Goal: Check status: Check status

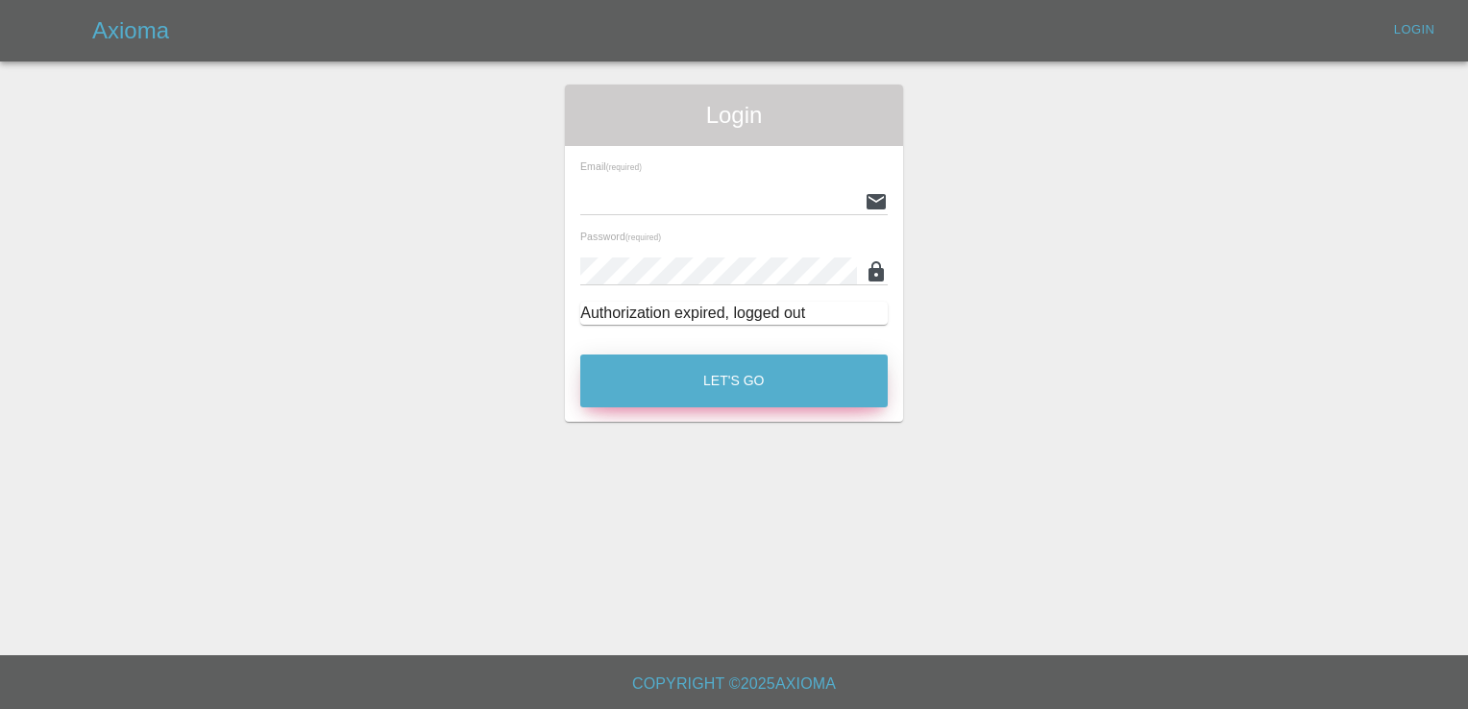
type input "[PERSON_NAME][EMAIL_ADDRESS][PERSON_NAME][DOMAIN_NAME]"
click at [601, 373] on button "Let's Go" at bounding box center [733, 380] width 307 height 53
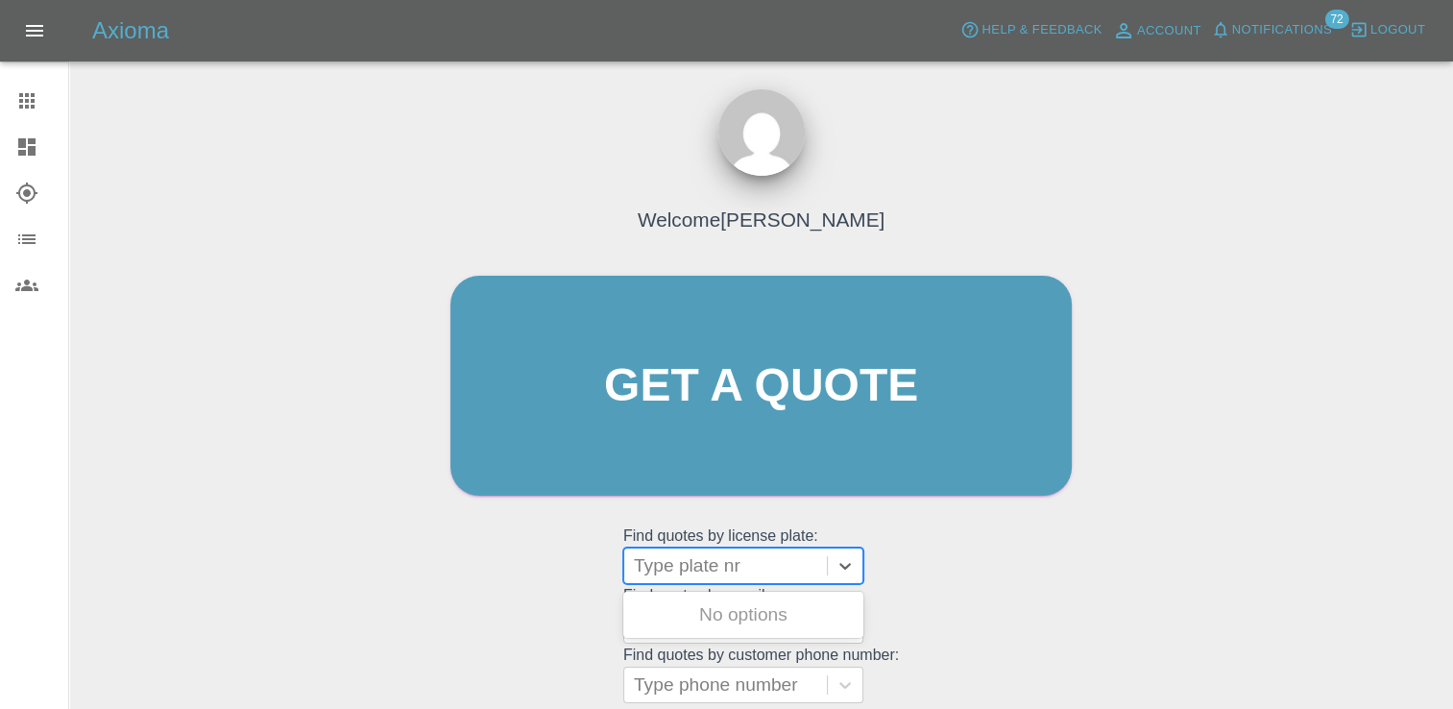
click at [675, 567] on div at bounding box center [725, 565] width 183 height 27
paste input "DW25AZB"
type input "DW25AZB"
click at [763, 599] on div "DW25AZB, Registered" at bounding box center [743, 615] width 240 height 38
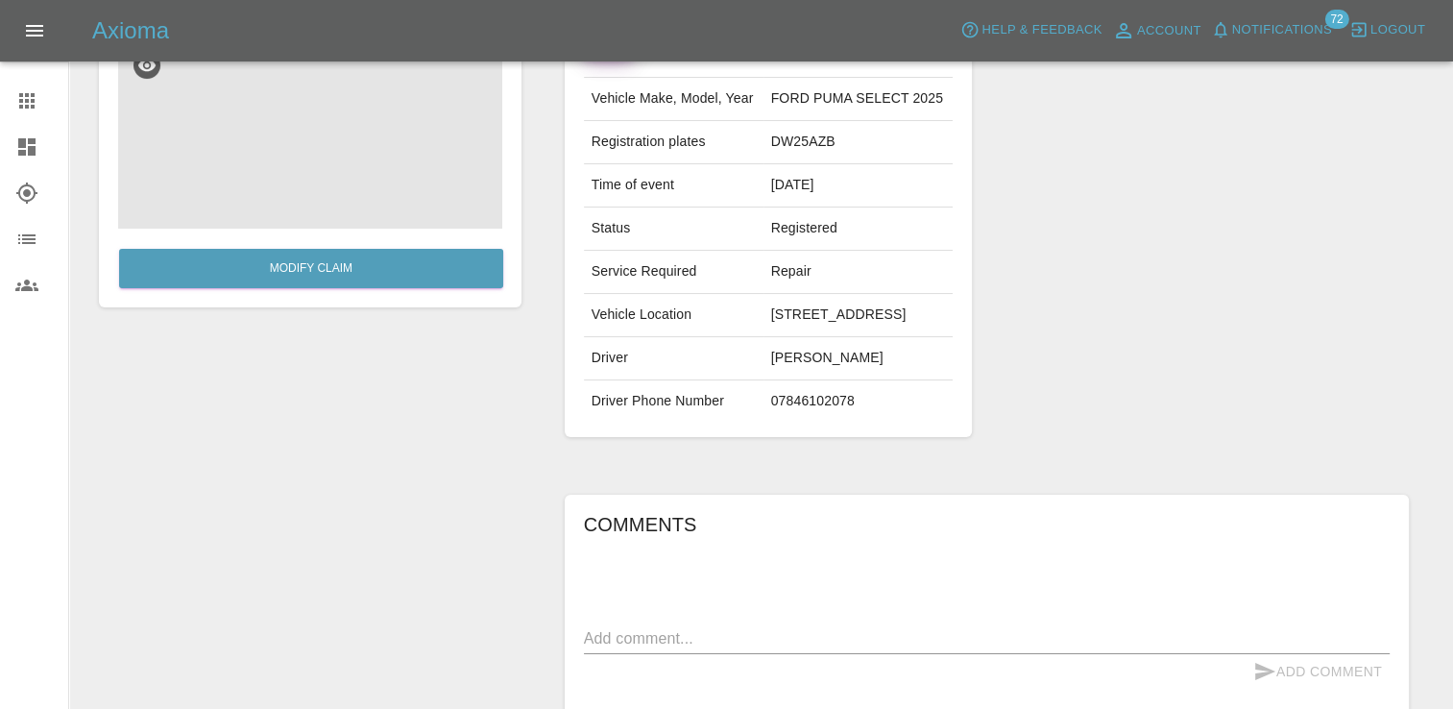
scroll to position [54, 0]
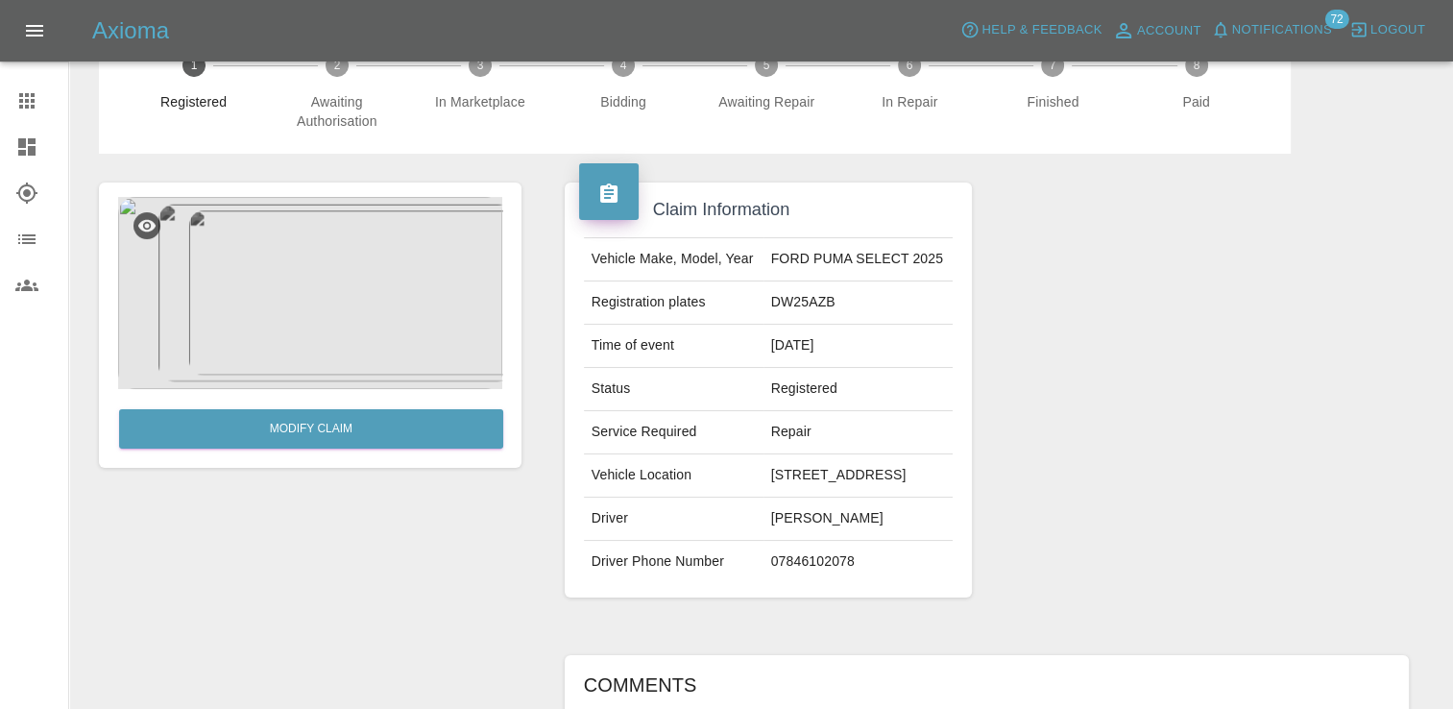
click at [215, 298] on img at bounding box center [310, 293] width 384 height 192
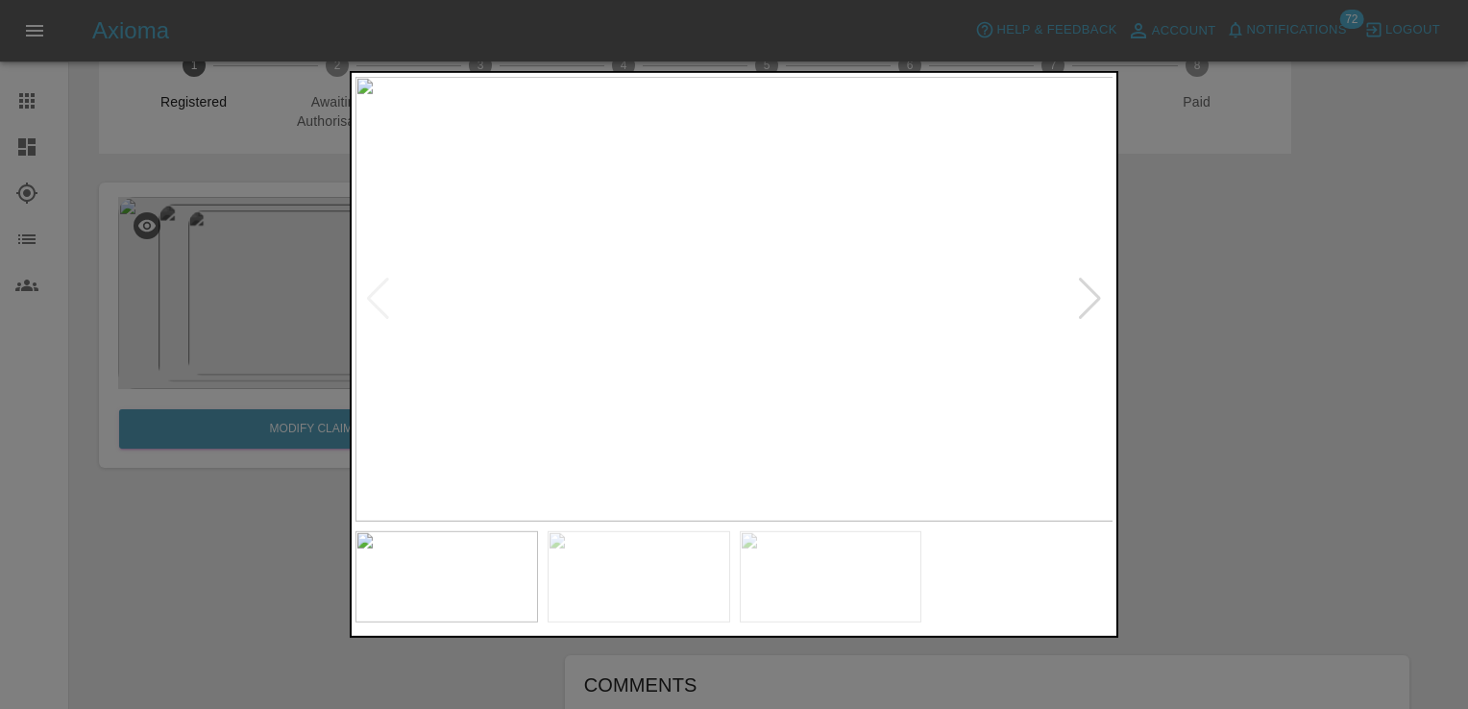
click at [1237, 407] on div at bounding box center [734, 354] width 1468 height 709
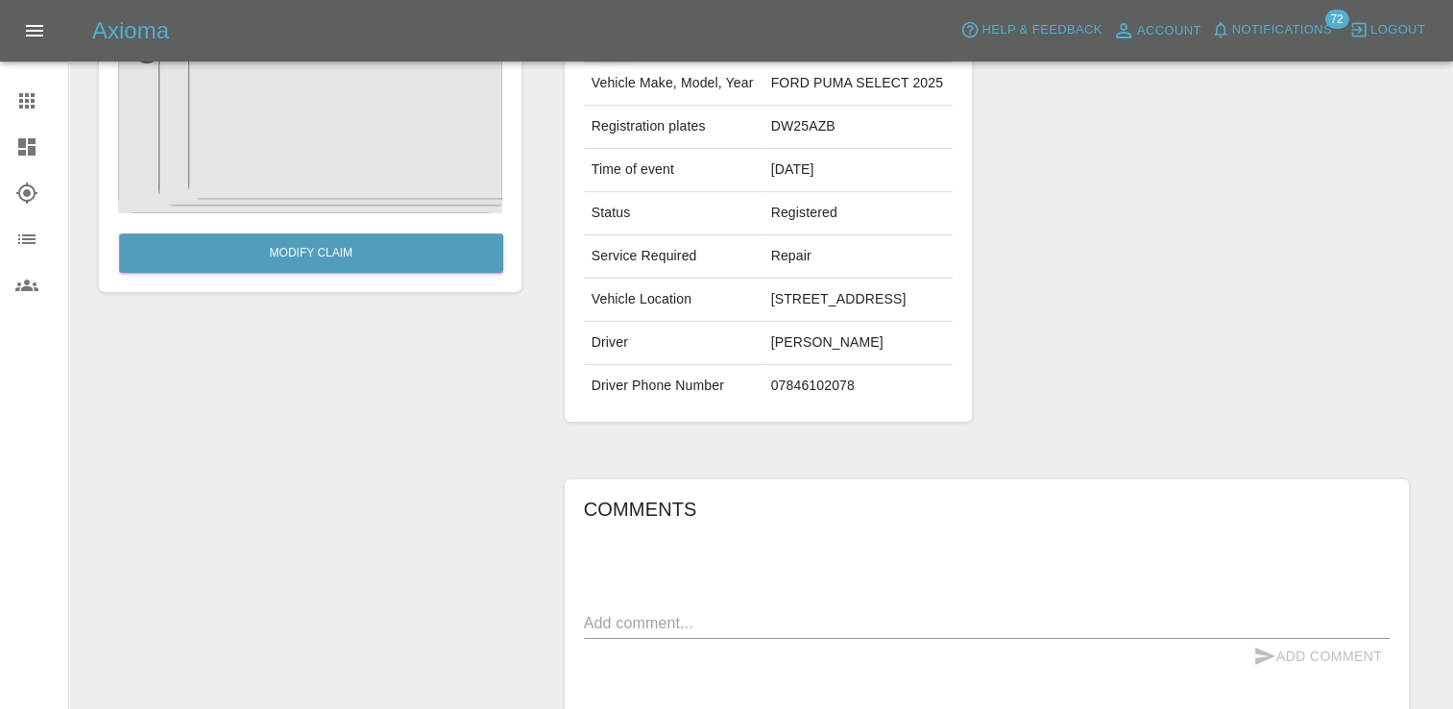
scroll to position [342, 0]
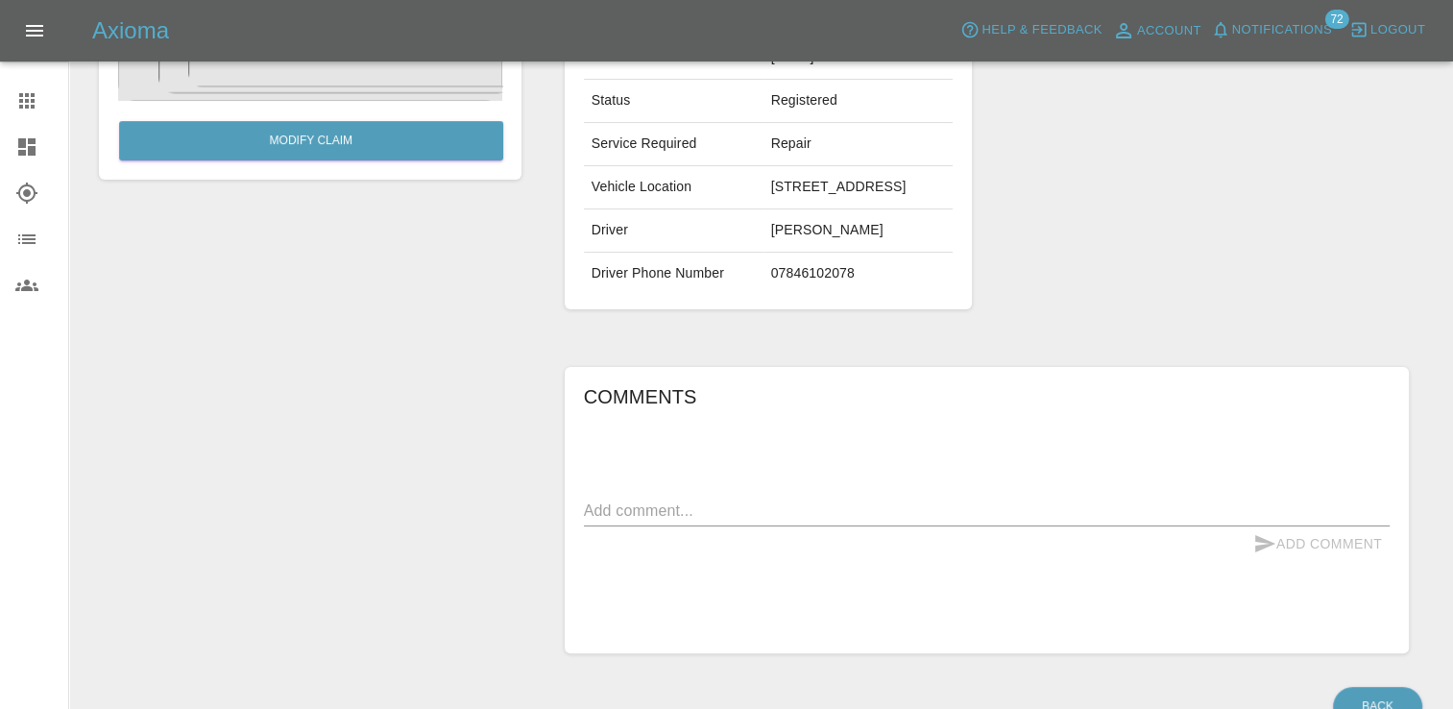
click at [657, 509] on textarea at bounding box center [987, 510] width 806 height 22
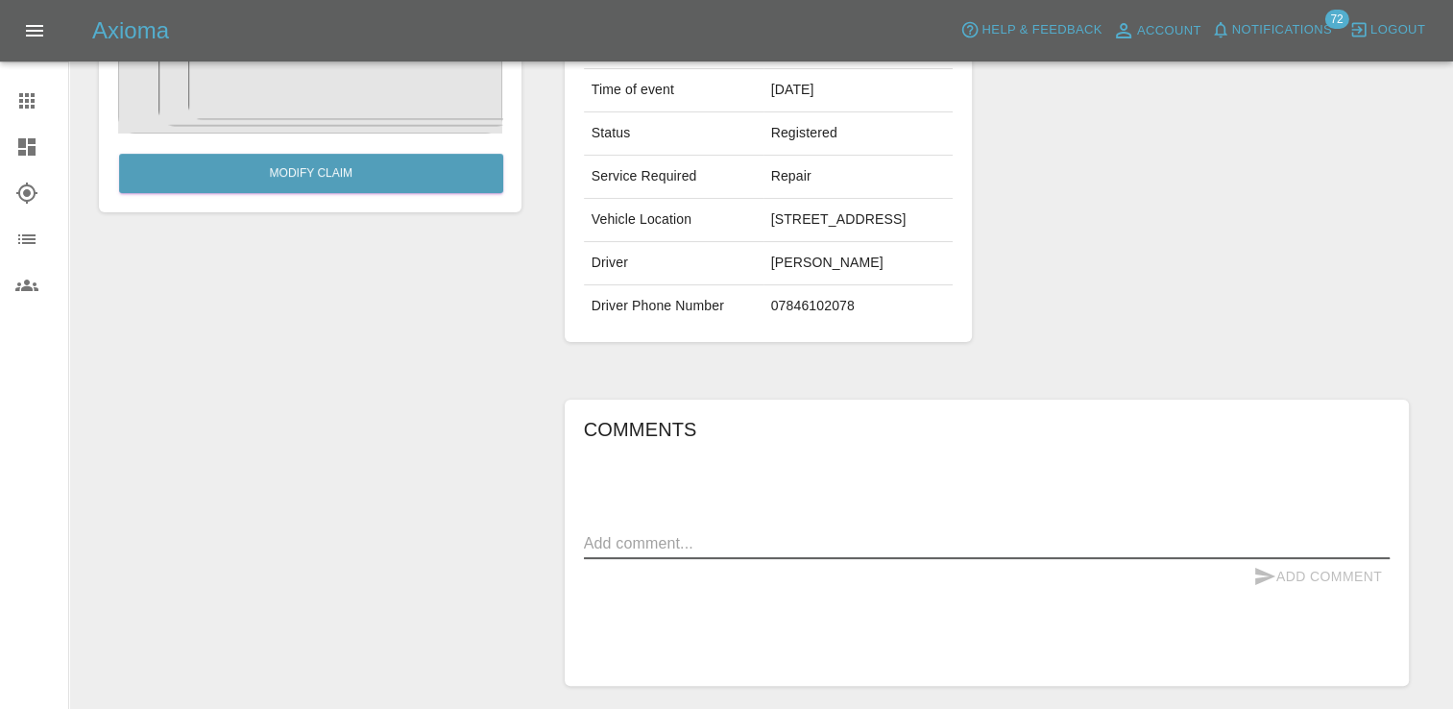
scroll to position [384, 0]
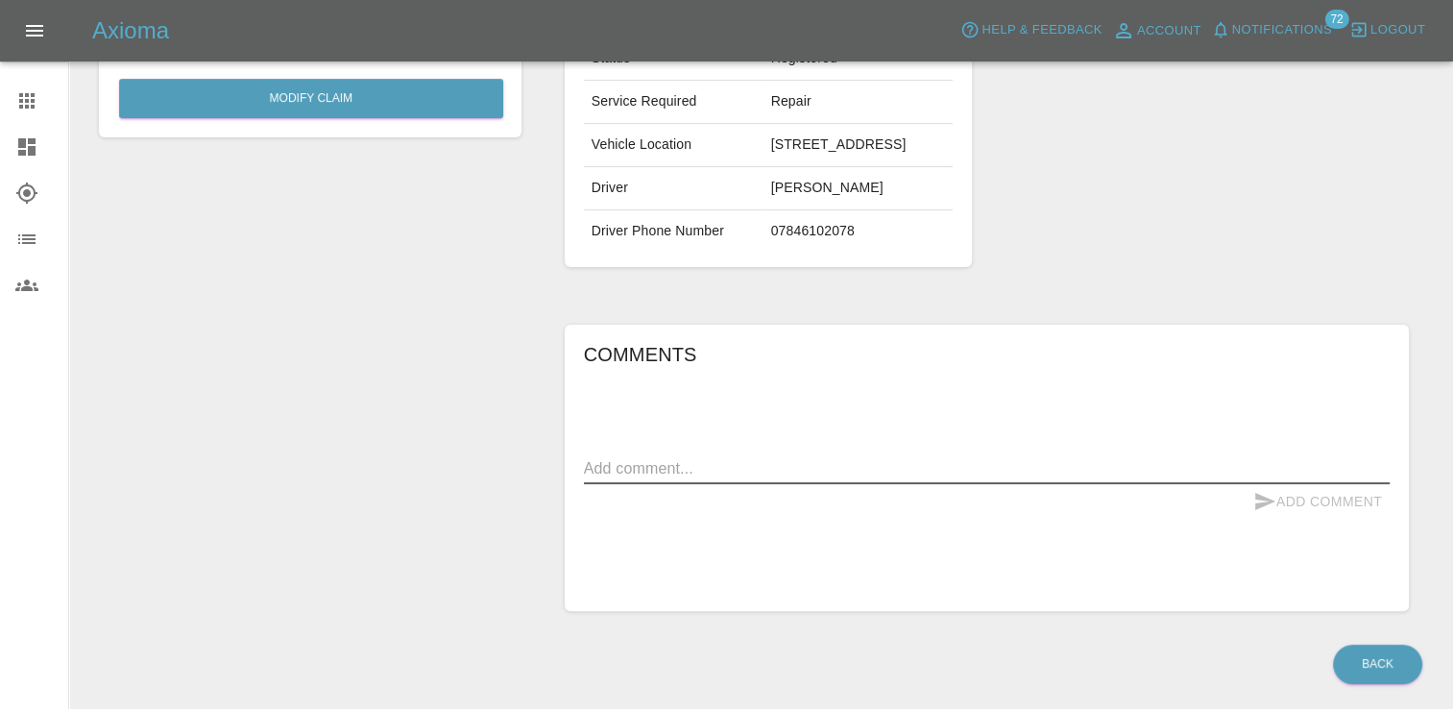
click at [754, 468] on textarea at bounding box center [987, 468] width 806 height 22
type textarea "Chip on roof and tailgate."
click at [1318, 500] on button "Add Comment" at bounding box center [1318, 502] width 144 height 36
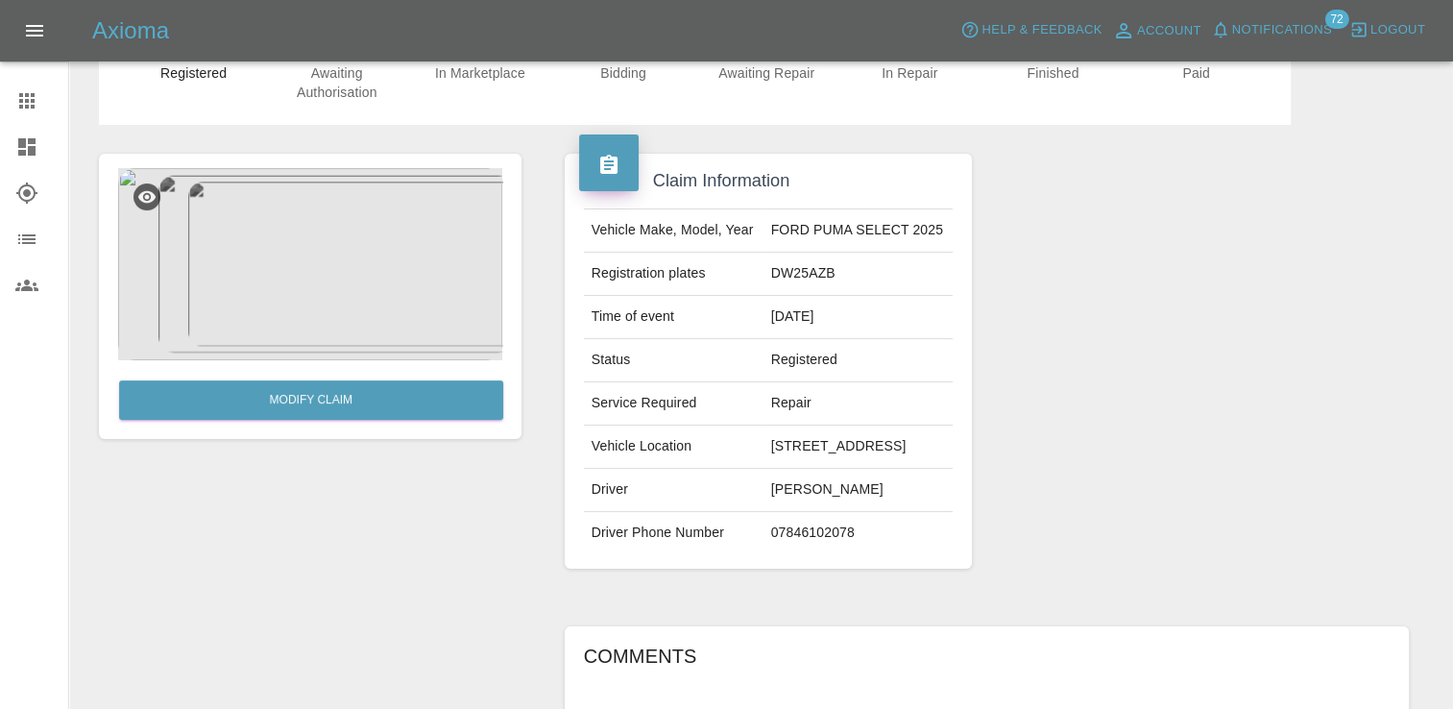
scroll to position [0, 0]
